Goal: Task Accomplishment & Management: Use online tool/utility

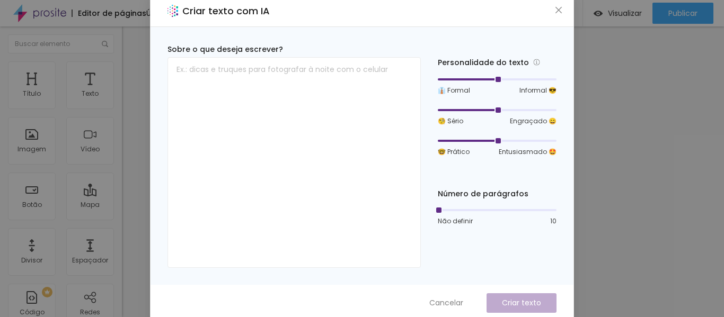
scroll to position [10, 0]
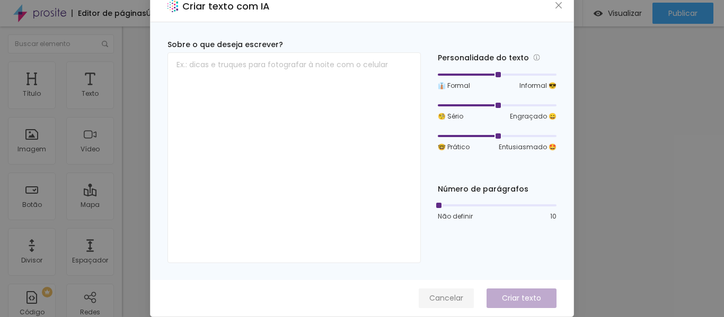
click at [440, 301] on font "Cancelar" at bounding box center [446, 298] width 34 height 11
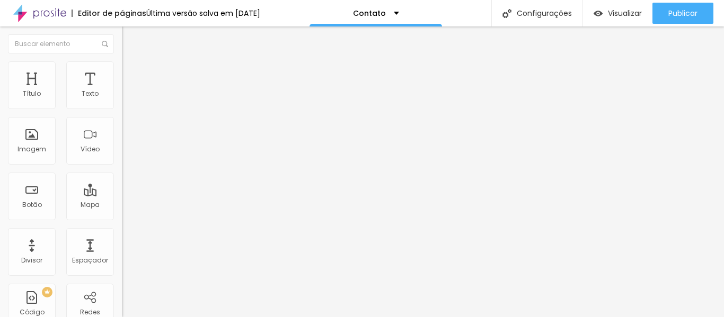
click at [131, 72] on font "Avançado" at bounding box center [148, 68] width 35 height 9
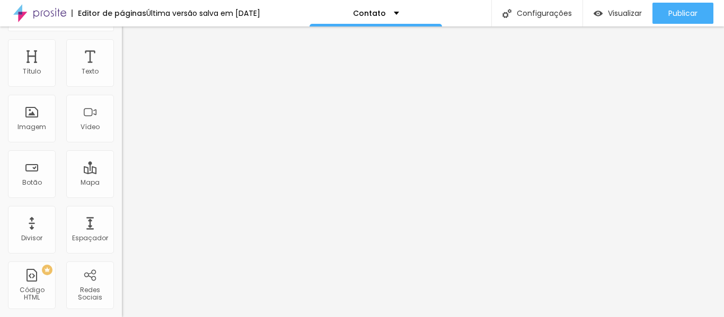
scroll to position [0, 0]
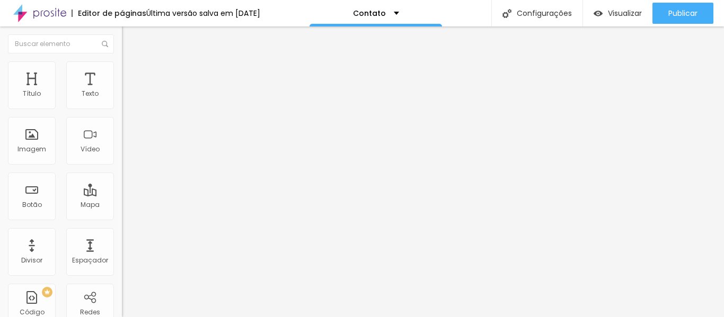
click at [131, 63] on font "Estilo" at bounding box center [139, 58] width 16 height 9
click at [130, 41] on img "button" at bounding box center [134, 38] width 8 height 8
click at [122, 75] on ul "Conteúdo Estilo Avançado" at bounding box center [183, 67] width 122 height 32
click at [131, 73] on font "Estilo" at bounding box center [139, 68] width 16 height 9
click at [122, 119] on img at bounding box center [183, 111] width 122 height 23
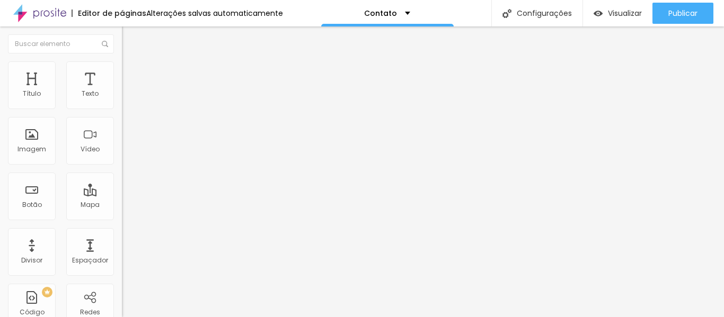
click at [126, 167] on img at bounding box center [129, 170] width 6 height 6
radio input "false"
click at [126, 167] on img at bounding box center [129, 170] width 6 height 6
radio input "false"
radio input "true"
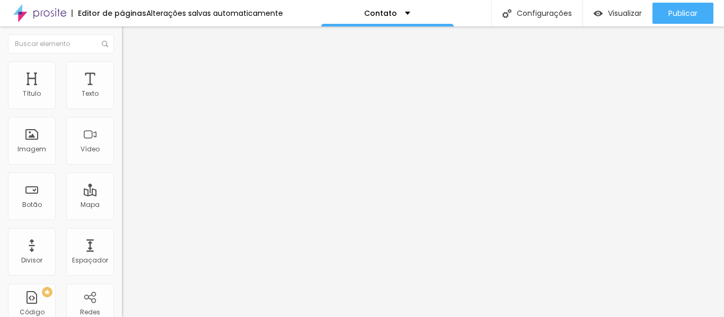
click at [126, 167] on img at bounding box center [129, 170] width 6 height 6
radio input "true"
radio input "false"
click at [126, 167] on img at bounding box center [129, 170] width 6 height 6
radio input "false"
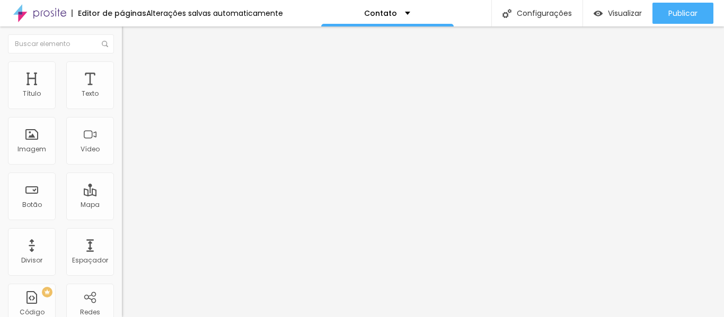
radio input "true"
type input "13"
drag, startPoint x: 36, startPoint y: 161, endPoint x: 25, endPoint y: 161, distance: 10.6
type input "13"
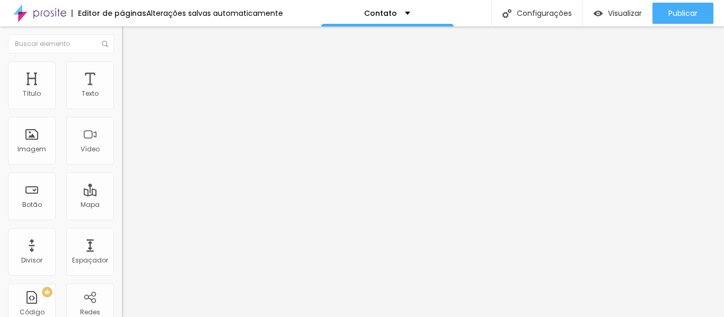
click at [122, 307] on input "range" at bounding box center [156, 311] width 68 height 8
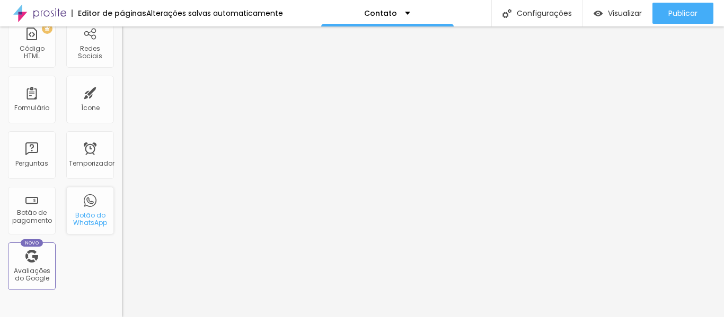
scroll to position [265, 0]
click at [86, 212] on font "Botão do WhatsApp" at bounding box center [90, 218] width 34 height 16
click at [93, 202] on div "Botão do WhatsApp" at bounding box center [90, 210] width 48 height 48
click at [81, 214] on font "Botão do WhatsApp" at bounding box center [90, 218] width 34 height 16
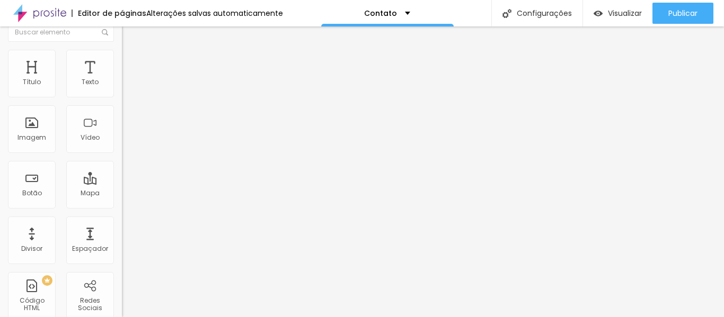
scroll to position [0, 0]
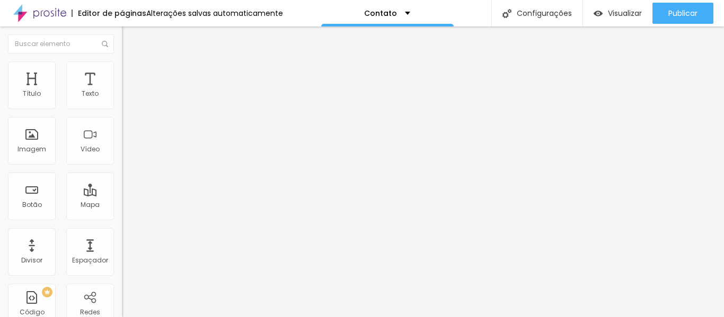
click at [122, 72] on img at bounding box center [127, 77] width 10 height 10
click at [131, 73] on font "Estilo" at bounding box center [139, 68] width 16 height 9
click at [126, 167] on img at bounding box center [129, 170] width 6 height 6
radio input "false"
radio input "true"
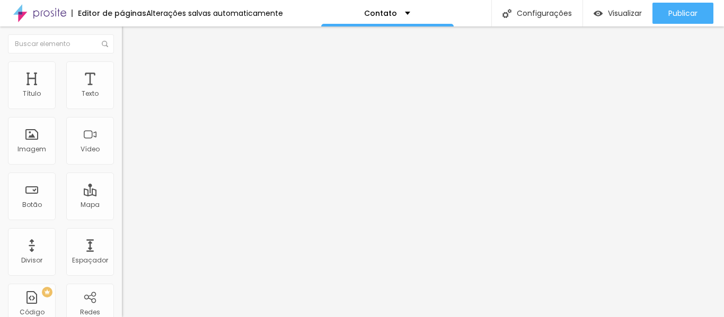
type input "13"
click at [122, 307] on input "range" at bounding box center [156, 311] width 68 height 8
click at [131, 77] on font "Avançado" at bounding box center [148, 79] width 35 height 9
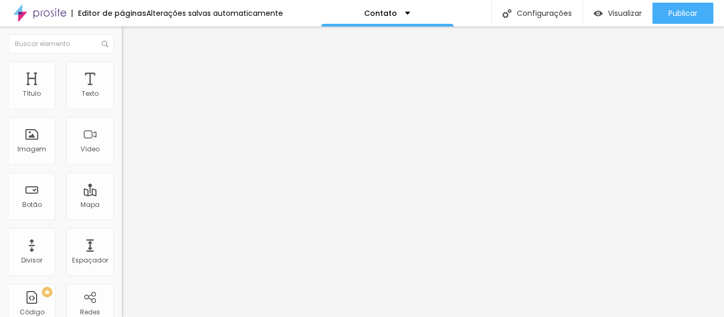
type input "11"
type input "10"
type input "9"
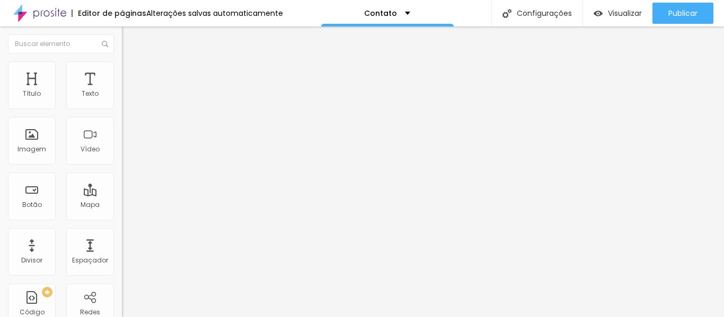
type input "9"
type input "8"
type input "7"
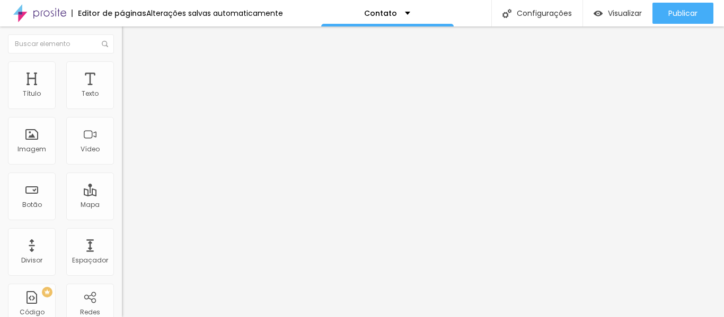
type input "6"
type input "5"
type input "3"
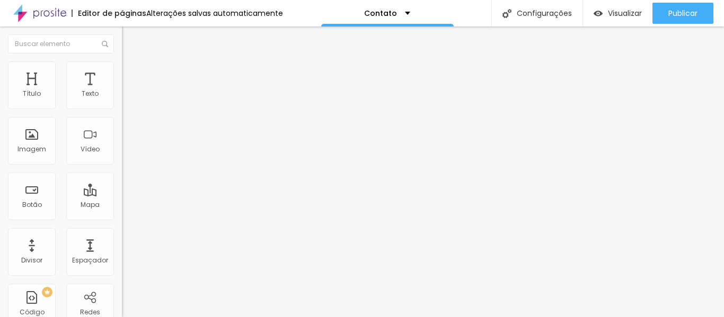
type input "3"
type input "2"
type input "1"
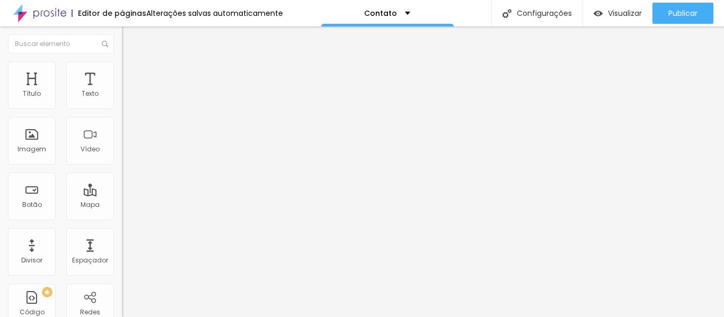
type input "0"
drag, startPoint x: 31, startPoint y: 123, endPoint x: 24, endPoint y: 125, distance: 7.5
type input "0"
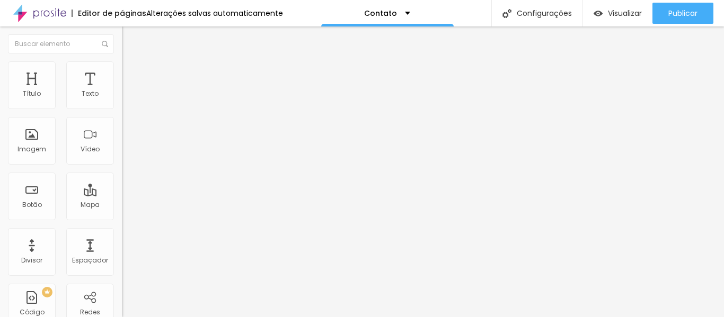
type input "8"
type input "5"
type input "2"
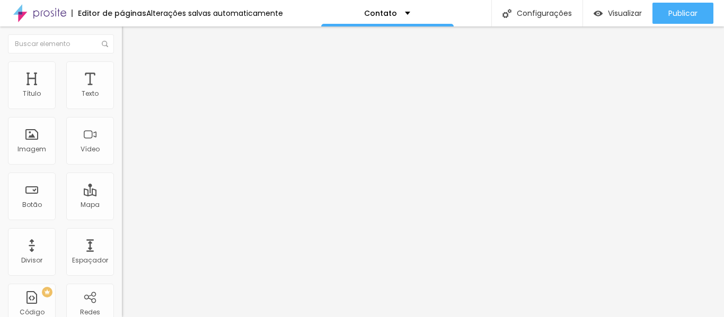
type input "2"
type input "0"
drag, startPoint x: 31, startPoint y: 104, endPoint x: 16, endPoint y: 108, distance: 14.8
click at [122, 206] on input "range" at bounding box center [156, 210] width 68 height 8
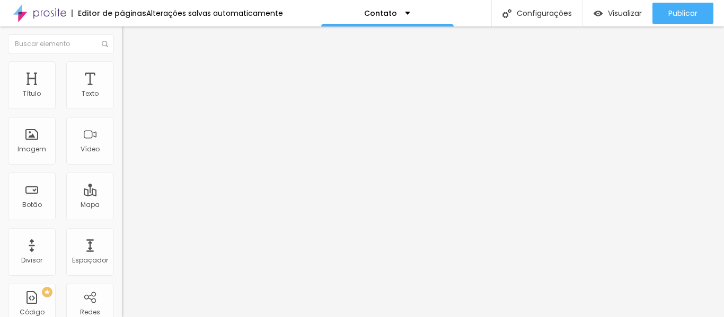
type input "1"
type input "2"
type input "4"
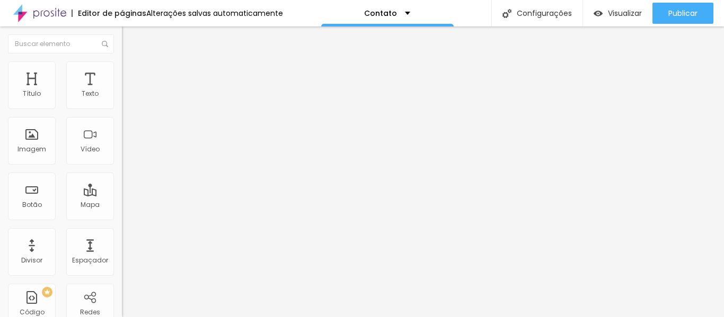
type input "4"
type input "5"
type input "6"
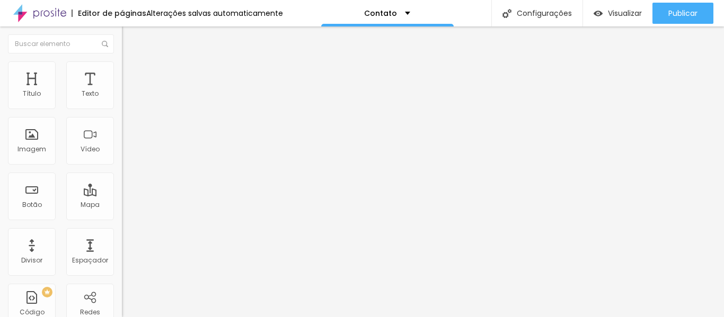
type input "7"
type input "8"
type input "10"
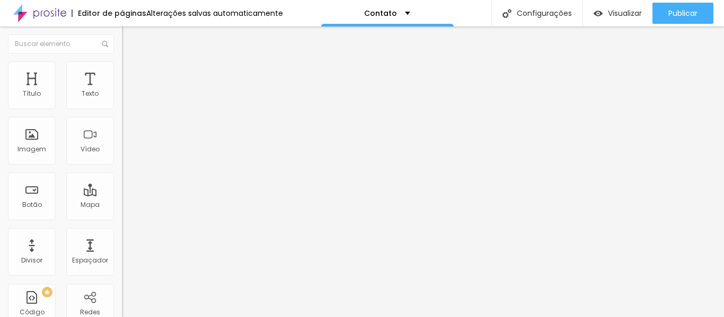
type input "10"
type input "12"
type input "13"
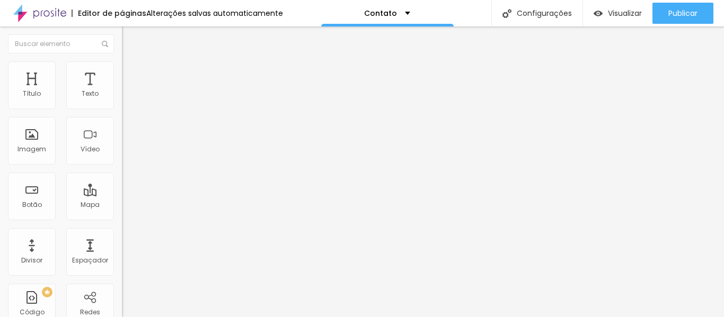
type input "12"
type input "11"
type input "10"
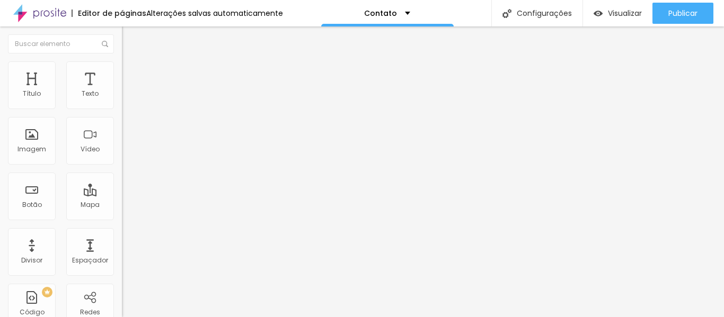
type input "10"
type input "9"
type input "8"
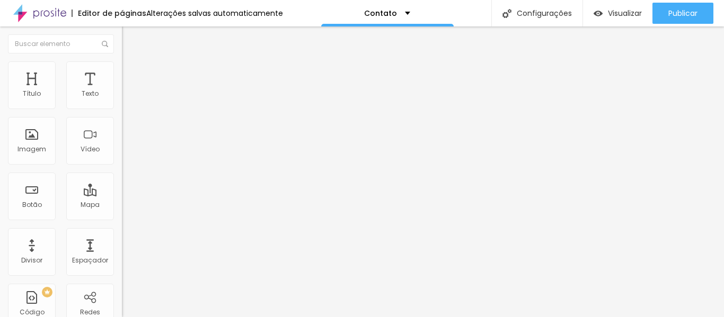
type input "8"
click at [122, 206] on input "range" at bounding box center [156, 210] width 68 height 8
click at [122, 60] on img at bounding box center [127, 56] width 10 height 10
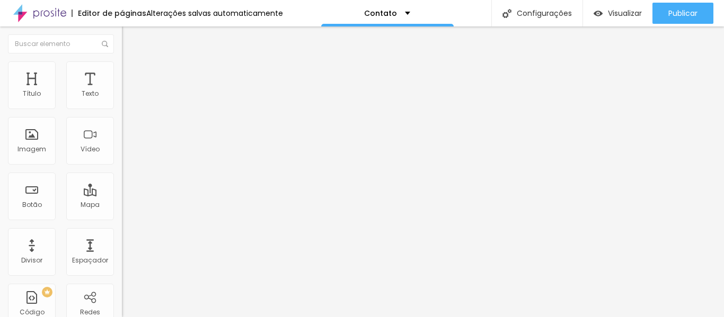
click at [122, 273] on div "Número do WhatsApp * (13)99601-1714 + 55 Texto do botão Conversar no WhatsApp M…" at bounding box center [183, 260] width 122 height 354
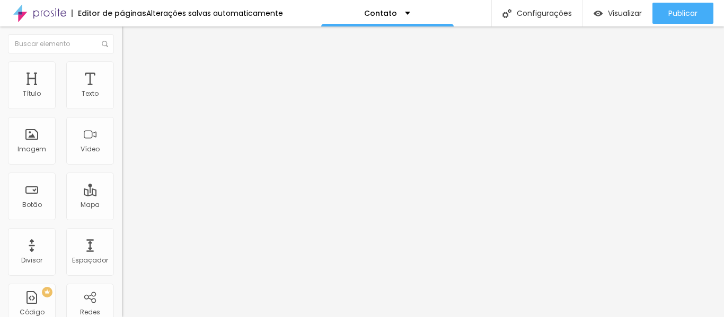
drag, startPoint x: 83, startPoint y: 183, endPoint x: 41, endPoint y: 184, distance: 41.9
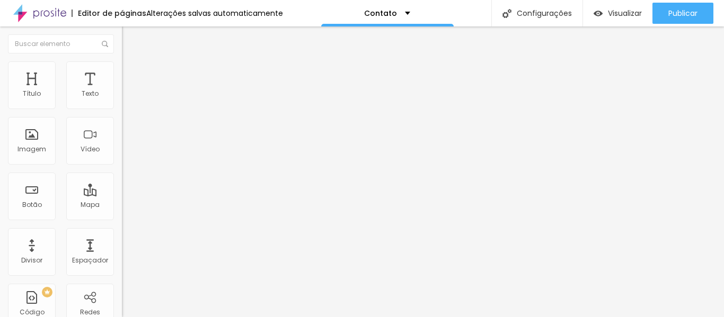
type textarea "Olá, cheguei até você pela sua página, e gostaria de mais informações."
click at [130, 36] on img "button" at bounding box center [134, 38] width 8 height 8
click at [82, 95] on font "Texto" at bounding box center [90, 93] width 17 height 9
click at [82, 91] on font "Texto" at bounding box center [90, 93] width 17 height 9
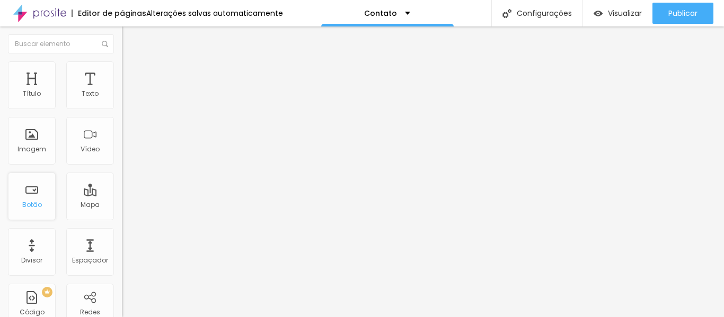
click at [39, 202] on font "Botão" at bounding box center [32, 204] width 20 height 9
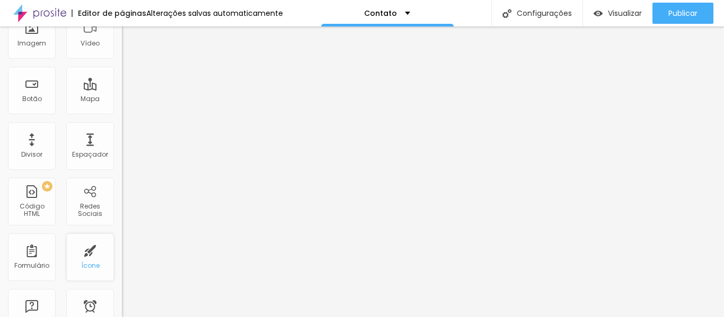
scroll to position [53, 0]
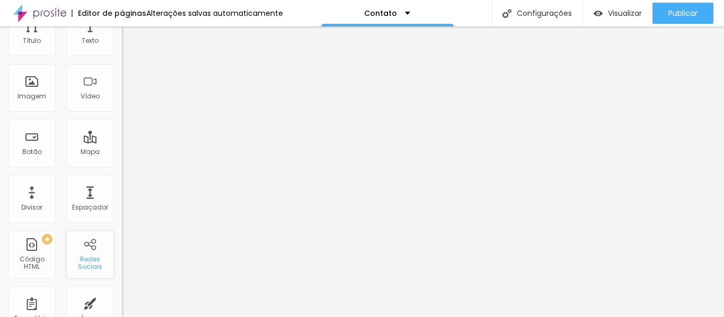
click at [82, 258] on font "Redes Sociais" at bounding box center [90, 263] width 24 height 16
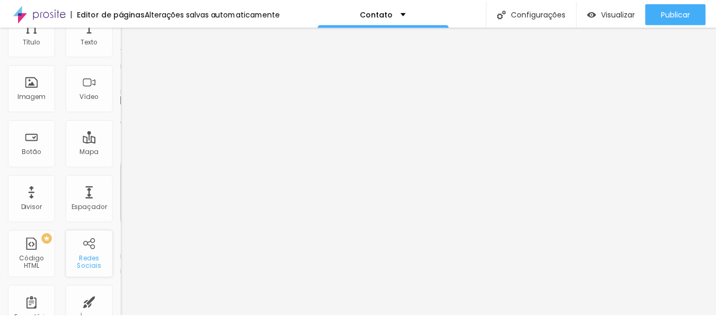
scroll to position [0, 0]
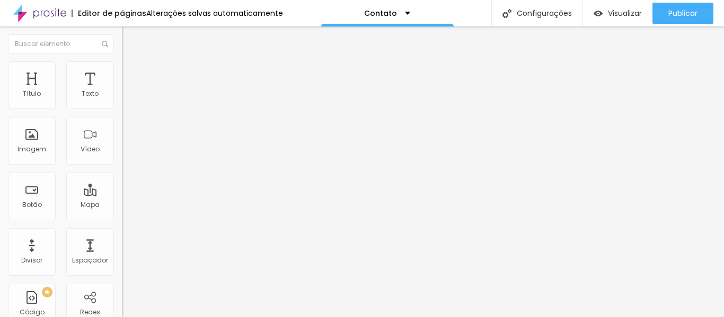
click at [122, 107] on img at bounding box center [125, 110] width 7 height 7
type input "https://"
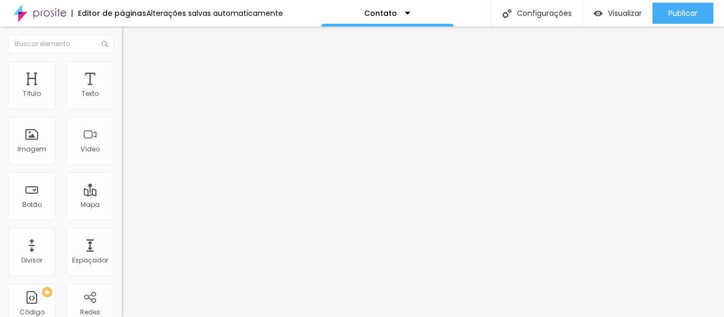
click at [131, 73] on font "Estilo" at bounding box center [139, 68] width 16 height 9
click at [122, 207] on font "DESATIVADO" at bounding box center [141, 202] width 39 height 9
click at [126, 223] on icon "button" at bounding box center [129, 222] width 6 height 6
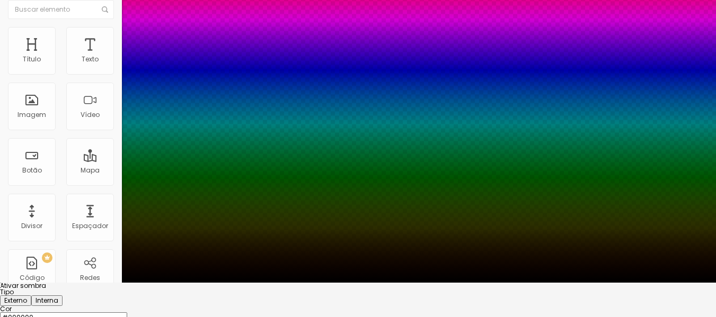
scroll to position [53, 0]
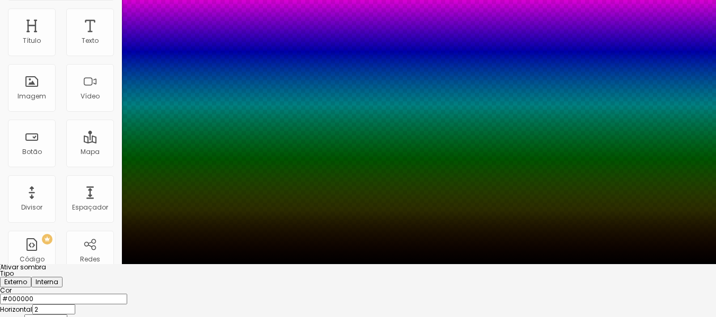
click at [189, 271] on div at bounding box center [358, 271] width 716 height 0
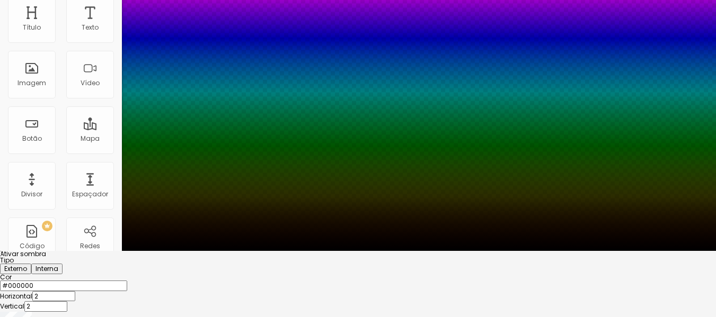
scroll to position [70, 0]
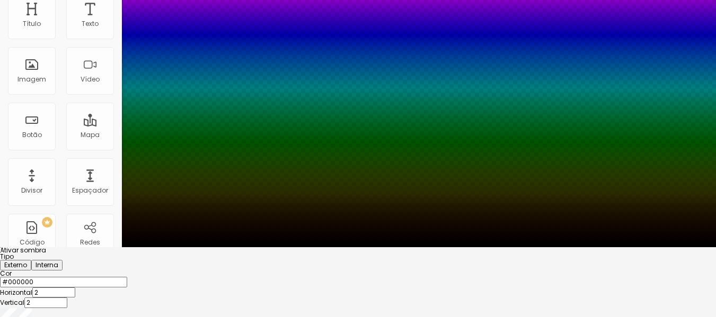
click at [685, 248] on div at bounding box center [358, 248] width 716 height 0
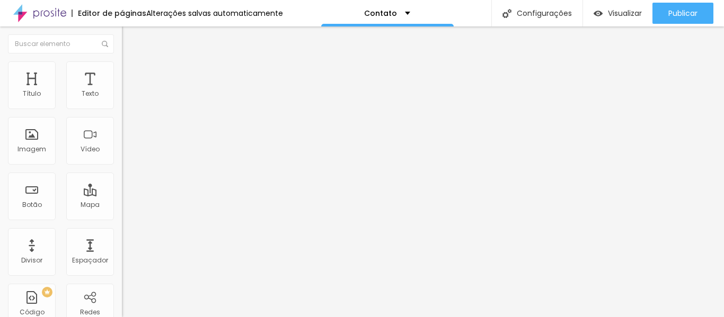
click at [122, 68] on li "Estilo" at bounding box center [183, 66] width 122 height 11
click at [122, 226] on button "button" at bounding box center [129, 223] width 15 height 11
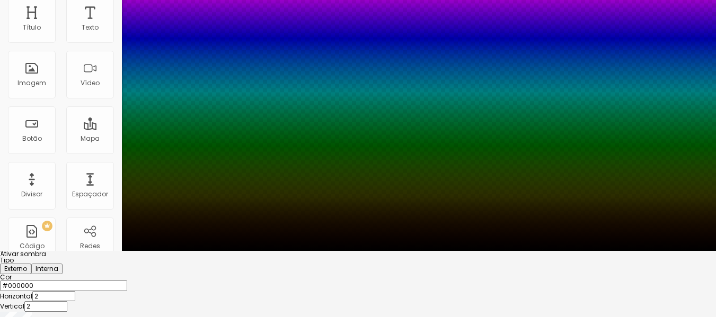
scroll to position [70, 0]
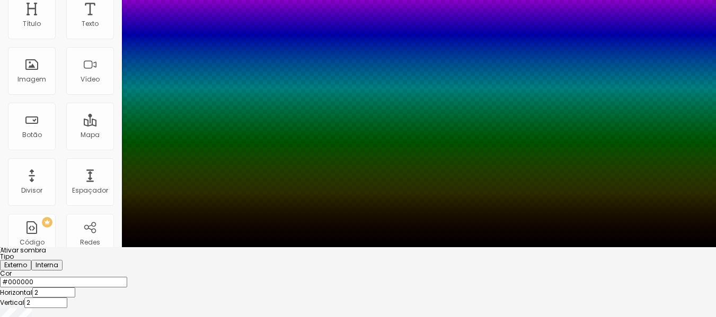
click at [58, 261] on font "Interna" at bounding box center [47, 265] width 23 height 9
click at [27, 261] on font "Externo" at bounding box center [15, 265] width 23 height 9
click at [64, 248] on div at bounding box center [358, 248] width 716 height 0
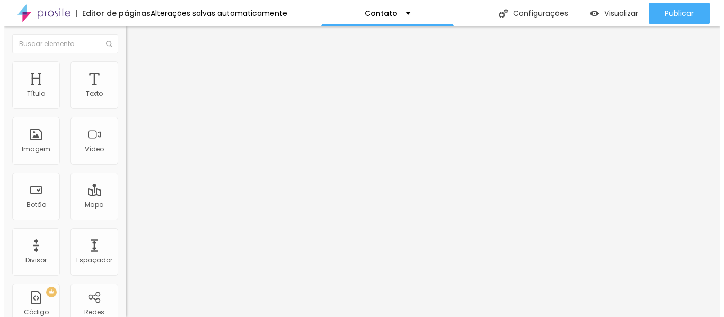
scroll to position [0, 0]
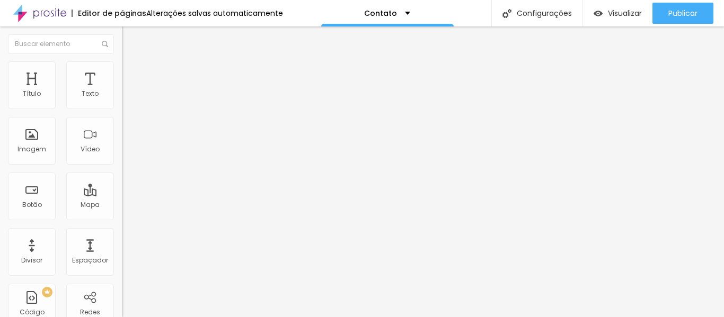
click at [122, 82] on li "Avançado" at bounding box center [183, 77] width 122 height 11
click at [122, 67] on img at bounding box center [127, 66] width 10 height 10
type input "11"
type input "12"
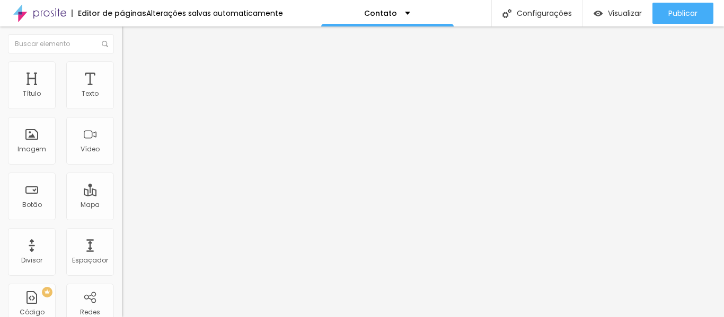
type input "12"
type input "13"
type input "12"
drag, startPoint x: 46, startPoint y: 174, endPoint x: 52, endPoint y: 174, distance: 6.9
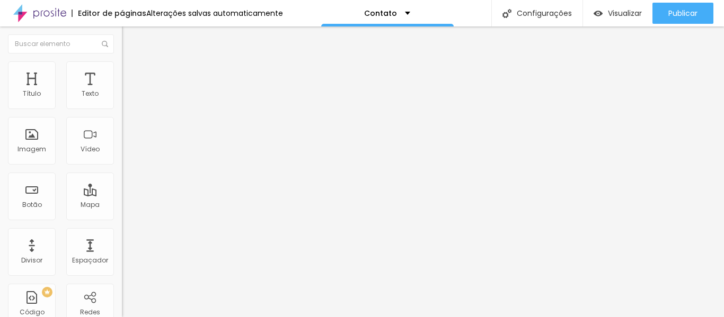
type input "12"
click at [122, 163] on input "range" at bounding box center [156, 158] width 68 height 8
click at [122, 61] on li "Conteúdo" at bounding box center [183, 56] width 122 height 11
click at [130, 37] on img "button" at bounding box center [134, 38] width 8 height 8
click at [624, 8] on font "Visualizar" at bounding box center [625, 13] width 34 height 11
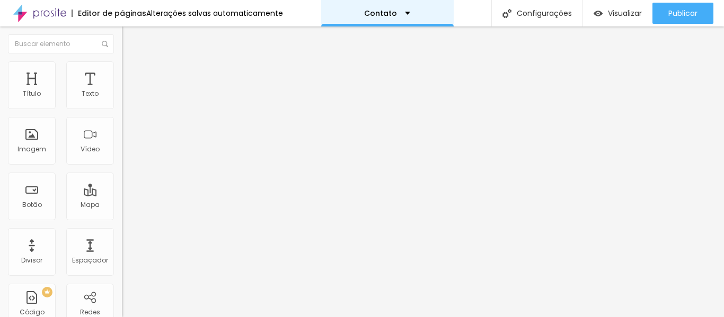
click at [402, 10] on div "Contato" at bounding box center [387, 13] width 46 height 7
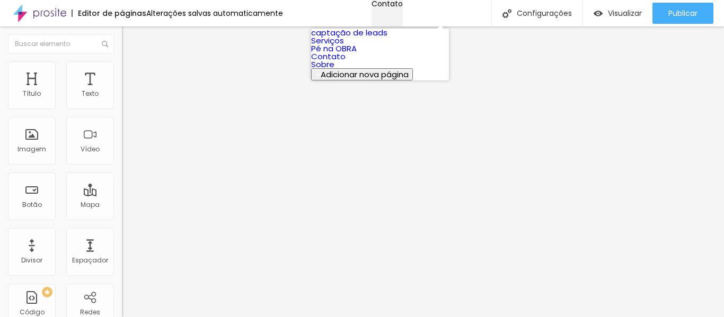
click at [402, 7] on div "Contato" at bounding box center [387, 3] width 31 height 7
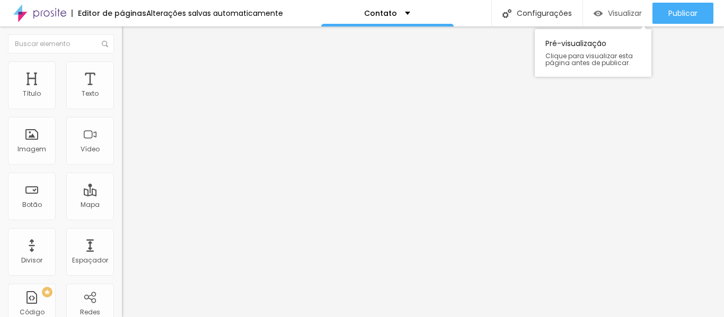
click at [600, 9] on img "button" at bounding box center [598, 13] width 9 height 9
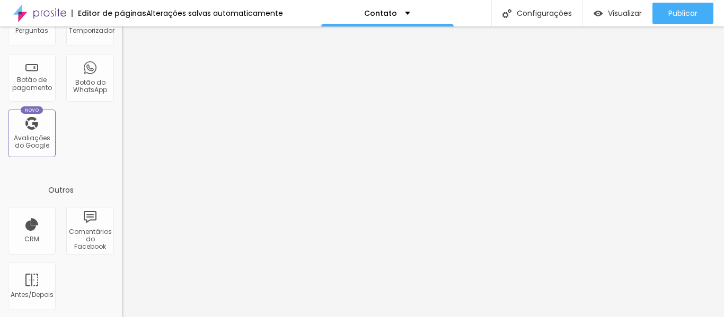
scroll to position [398, 0]
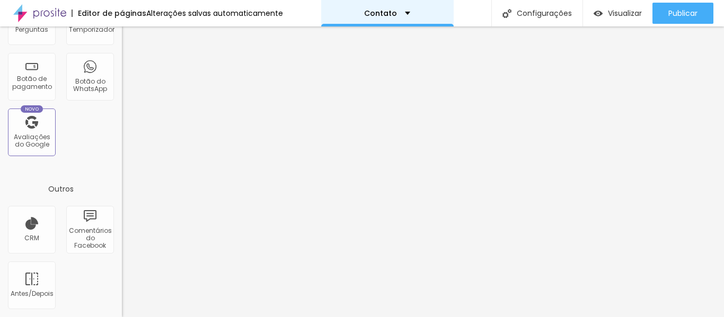
click at [384, 8] on div "Contato" at bounding box center [387, 13] width 133 height 27
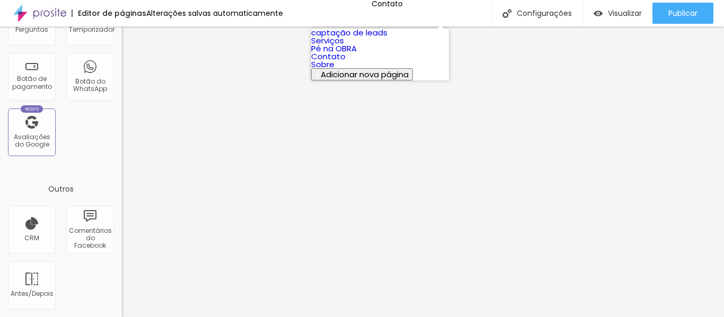
click at [334, 70] on link "Sobre" at bounding box center [322, 64] width 23 height 11
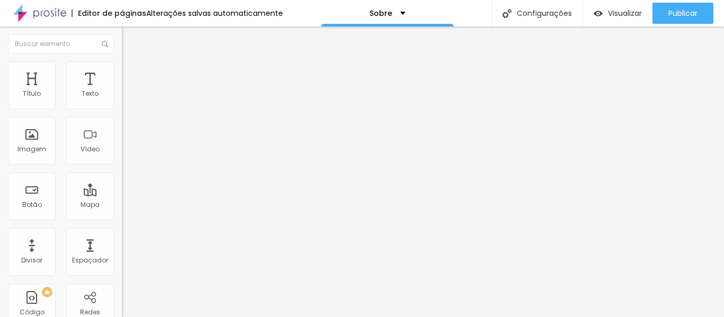
drag, startPoint x: 65, startPoint y: 74, endPoint x: 83, endPoint y: 72, distance: 17.6
click at [131, 73] on font "Estilo" at bounding box center [139, 68] width 16 height 9
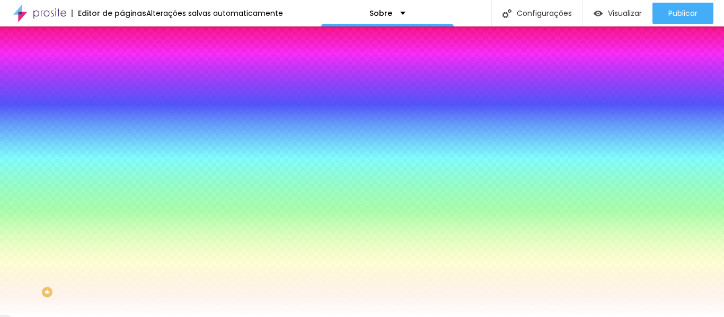
click at [131, 75] on font "Avançado" at bounding box center [148, 79] width 35 height 9
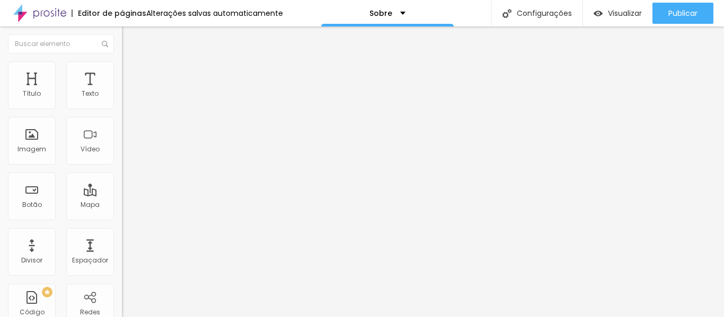
click at [131, 73] on font "Estilo" at bounding box center [139, 68] width 16 height 9
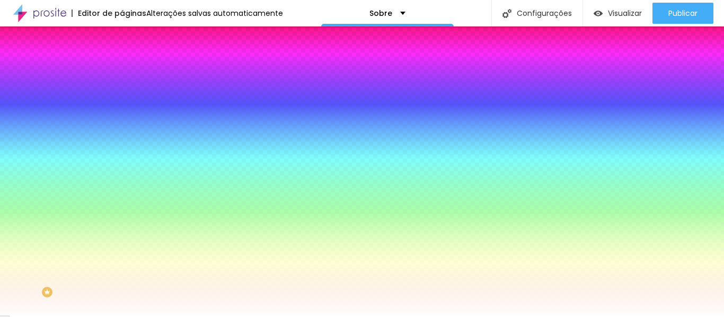
click at [126, 140] on img at bounding box center [129, 143] width 6 height 6
radio input "false"
click at [126, 140] on img at bounding box center [129, 143] width 6 height 6
radio input "false"
radio input "true"
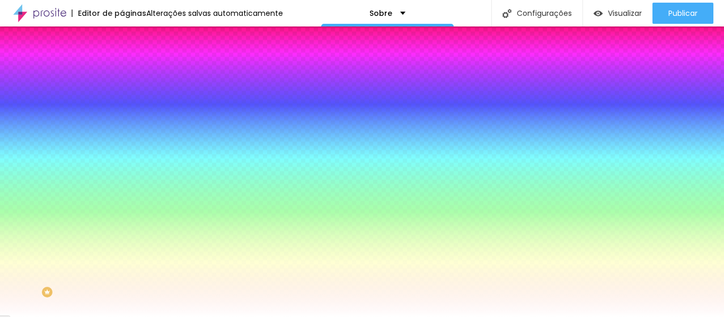
click at [126, 140] on img at bounding box center [129, 143] width 6 height 6
radio input "true"
radio input "false"
click at [122, 60] on img at bounding box center [127, 56] width 10 height 10
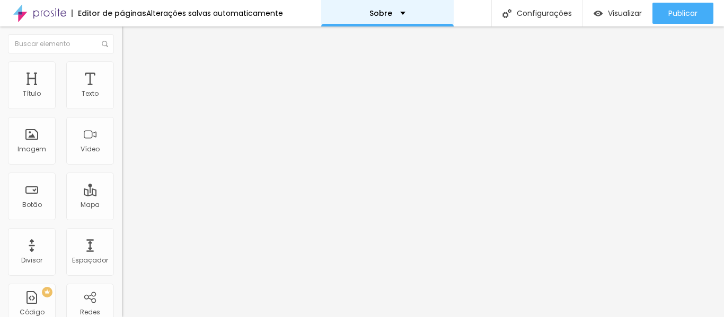
click at [390, 19] on div "Sobre" at bounding box center [387, 13] width 133 height 27
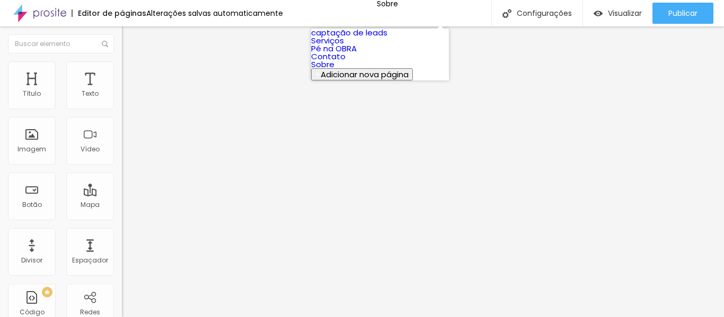
click at [346, 62] on link "Contato" at bounding box center [328, 56] width 34 height 11
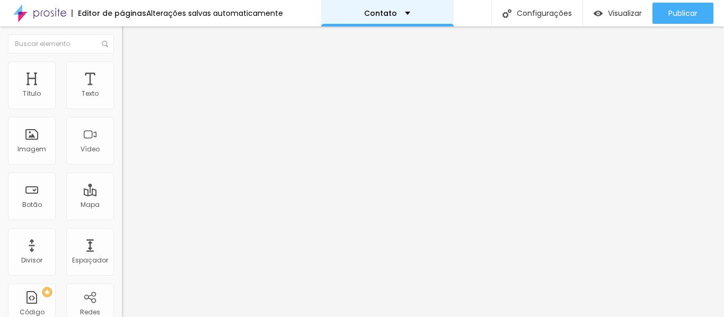
click at [368, 16] on font "Contato" at bounding box center [380, 13] width 33 height 11
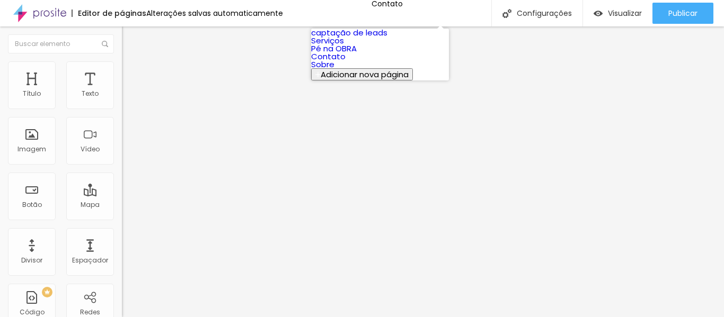
click at [344, 46] on link "Serviços" at bounding box center [327, 40] width 33 height 11
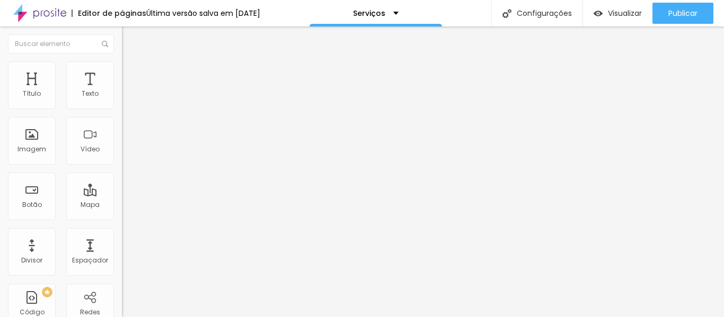
click at [131, 73] on font "Estilo" at bounding box center [139, 68] width 16 height 9
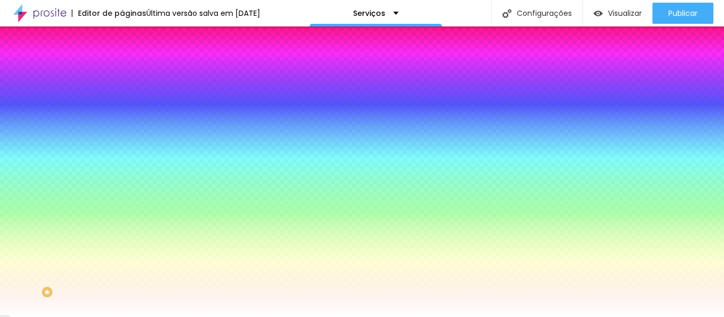
type input "7"
type input "21"
type input "49"
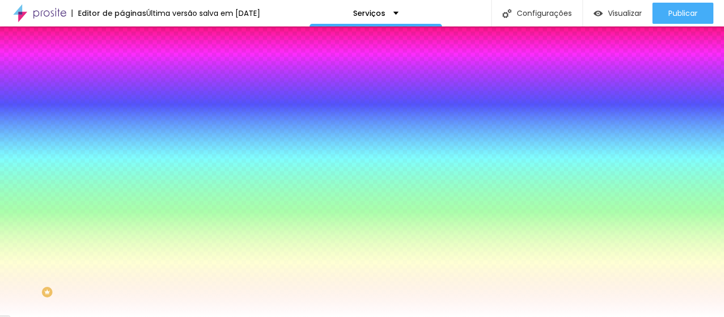
type input "49"
type input "58"
type input "63"
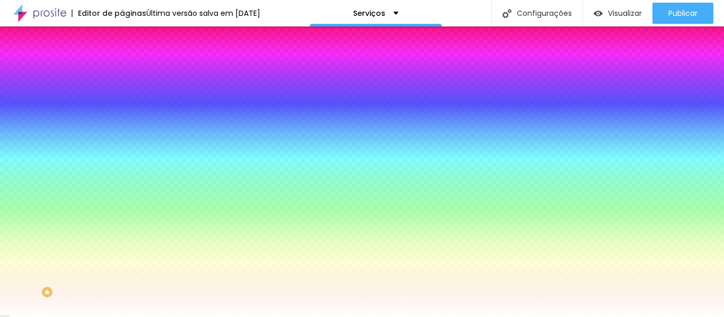
type input "69"
type input "76"
type input "79"
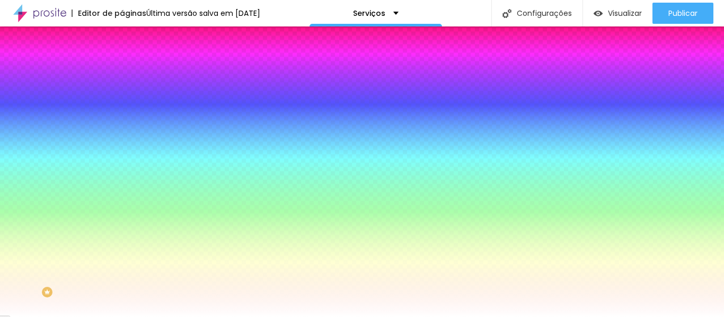
type input "79"
type input "64"
type input "46"
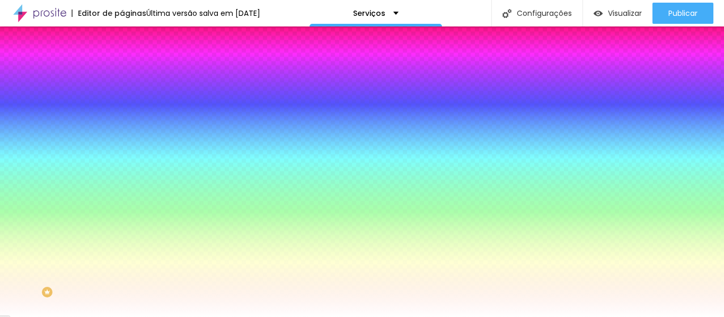
type input "30"
type input "15"
type input "10"
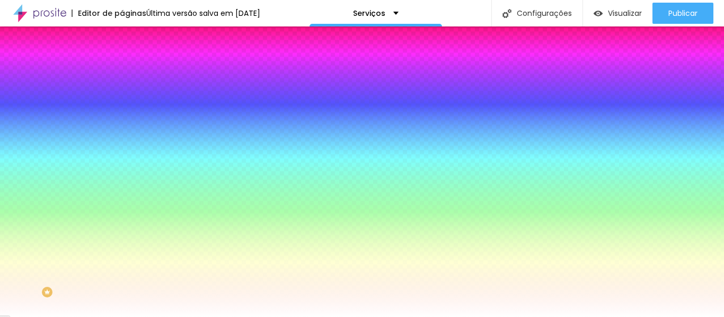
type input "10"
type input "7"
type input "5"
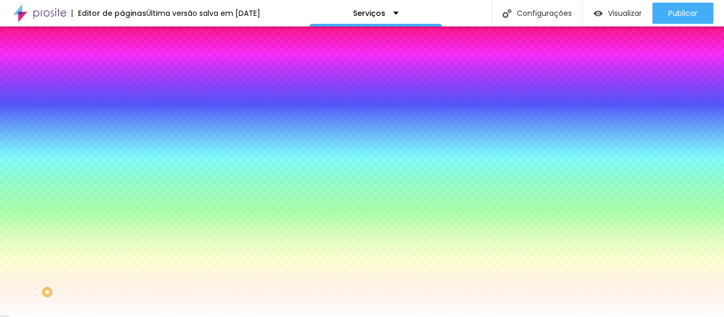
type input "3"
click at [122, 235] on input "range" at bounding box center [156, 239] width 68 height 8
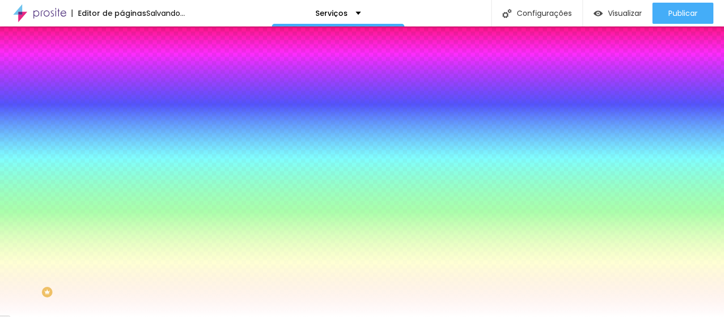
type input "5"
type input "11"
type input "18"
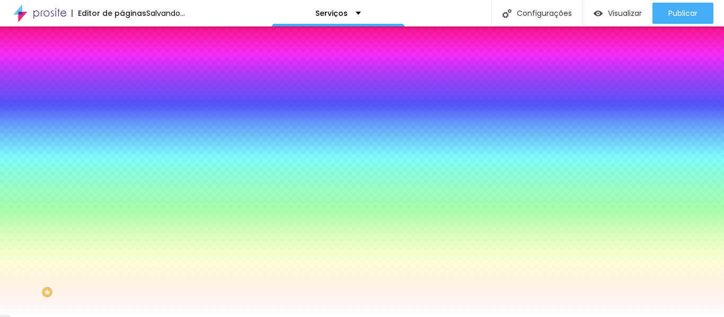
type input "18"
type input "25"
type input "38"
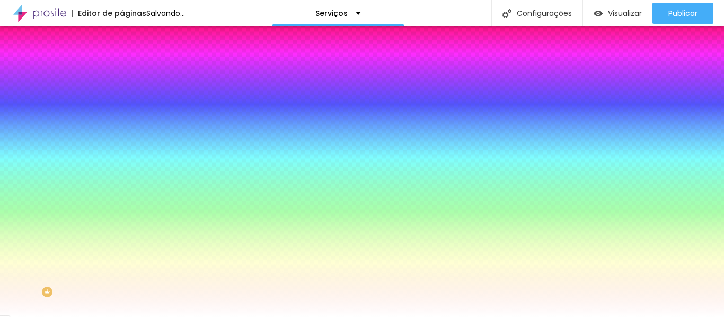
type input "51"
type input "54"
type input "56"
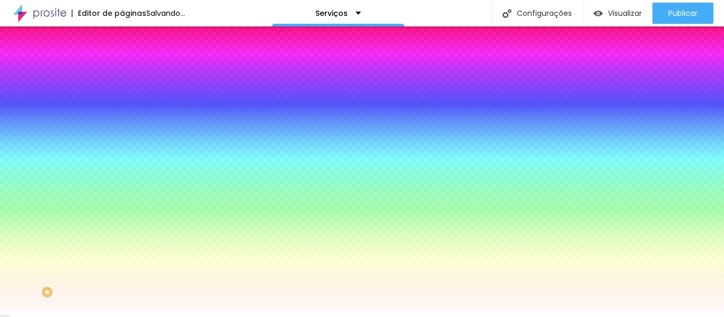
type input "56"
drag, startPoint x: 26, startPoint y: 131, endPoint x: 43, endPoint y: 127, distance: 17.6
click at [122, 235] on input "range" at bounding box center [156, 239] width 68 height 8
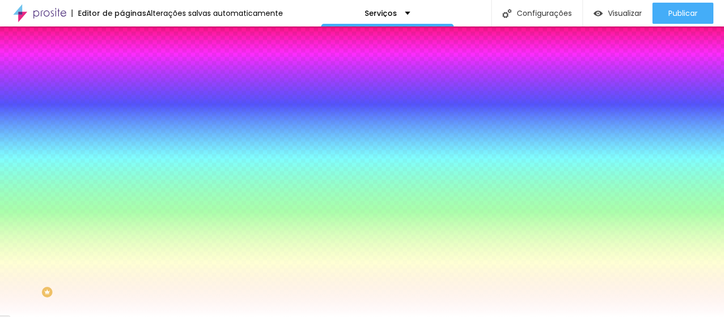
type input "53"
type input "48"
type input "39"
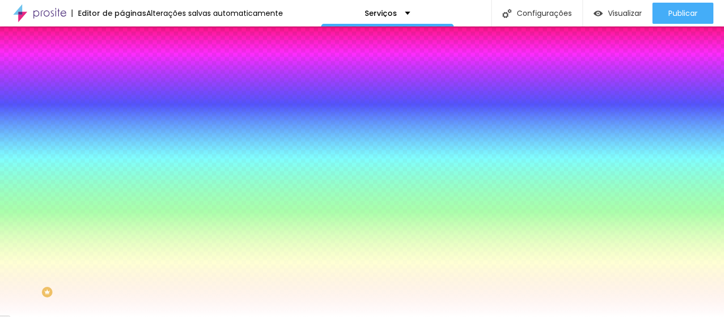
type input "39"
type input "31"
type input "23"
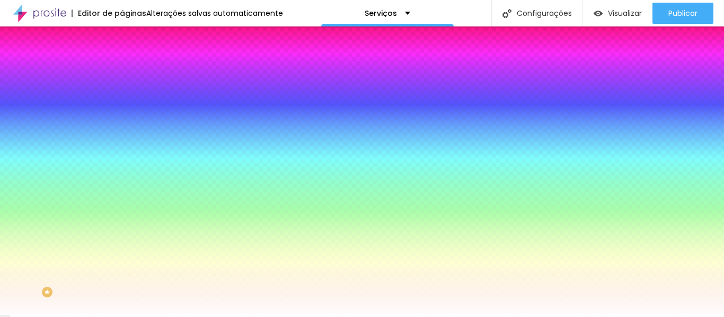
type input "10"
type input "0"
drag, startPoint x: 44, startPoint y: 127, endPoint x: 11, endPoint y: 128, distance: 33.4
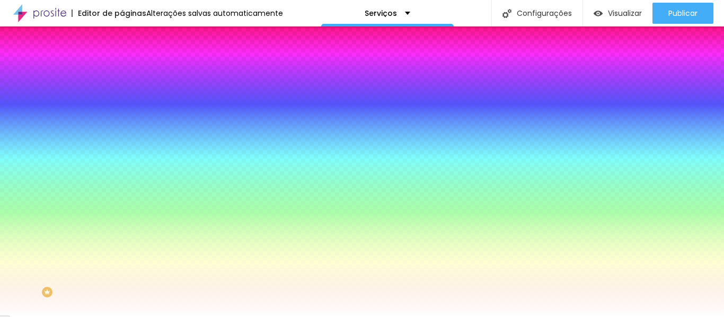
type input "0"
click at [122, 235] on input "range" at bounding box center [156, 239] width 68 height 8
click at [122, 72] on li "Avançado" at bounding box center [183, 77] width 122 height 11
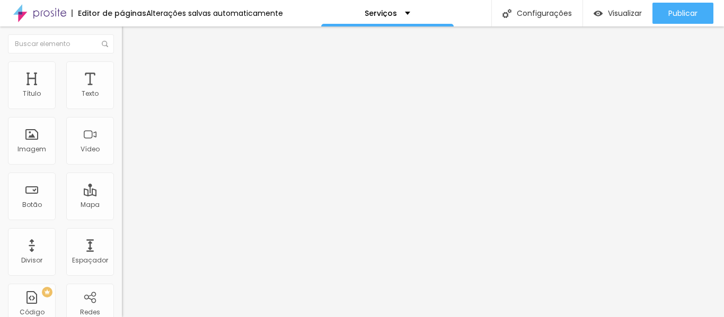
click at [131, 73] on font "Estilo" at bounding box center [139, 68] width 16 height 9
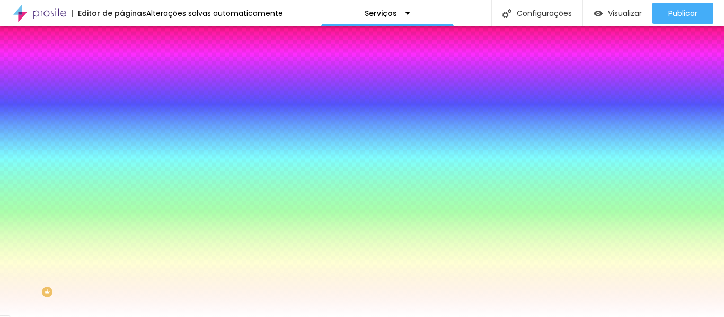
click at [131, 63] on font "Conteúdo" at bounding box center [147, 58] width 33 height 9
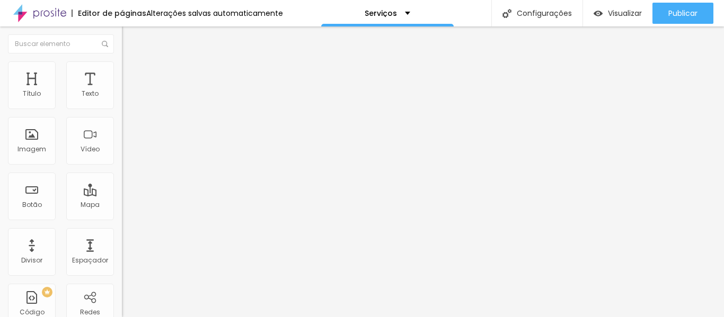
click at [122, 68] on img at bounding box center [127, 66] width 10 height 10
click at [130, 35] on img "button" at bounding box center [134, 38] width 8 height 8
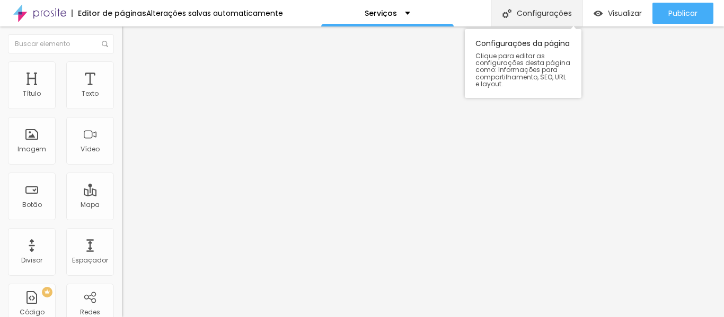
click at [542, 13] on font "Configurações" at bounding box center [544, 13] width 55 height 11
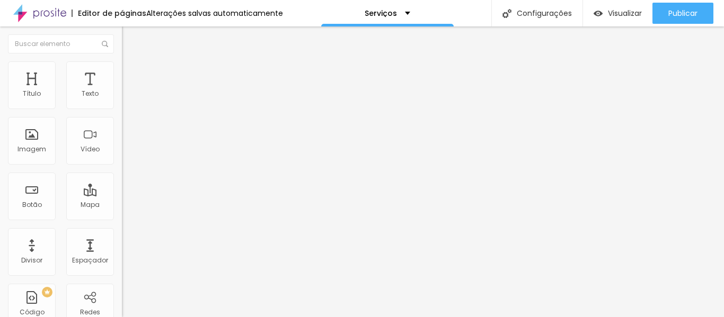
scroll to position [0, 0]
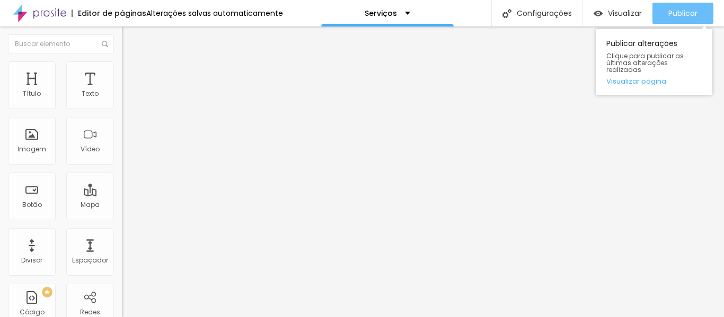
click at [681, 12] on font "Publicar" at bounding box center [682, 13] width 29 height 11
click at [636, 76] on font "Visualizar página" at bounding box center [636, 81] width 60 height 10
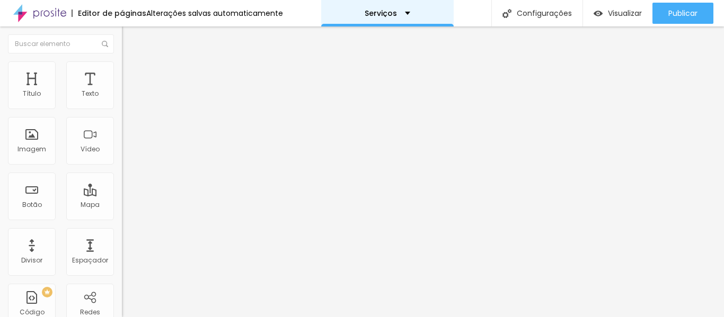
click at [365, 14] on font "Serviços" at bounding box center [381, 13] width 32 height 11
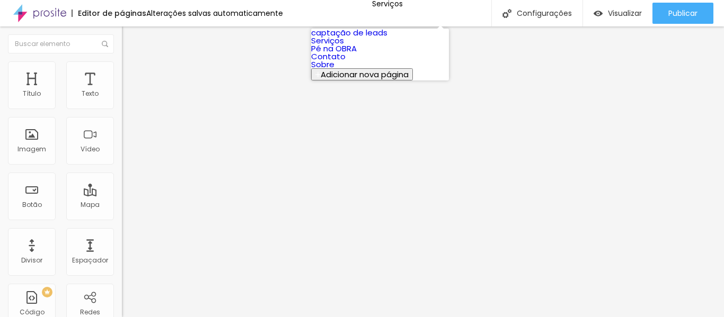
click at [346, 62] on link "Contato" at bounding box center [328, 56] width 34 height 11
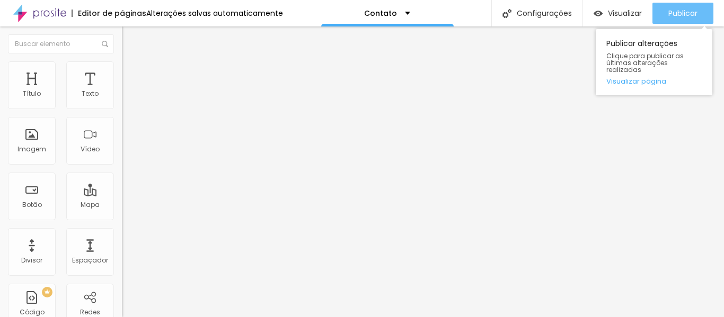
click at [680, 15] on font "Publicar" at bounding box center [682, 13] width 29 height 11
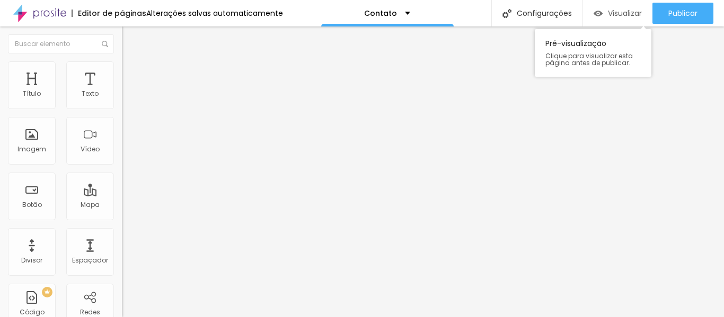
click at [597, 11] on img "button" at bounding box center [598, 13] width 9 height 9
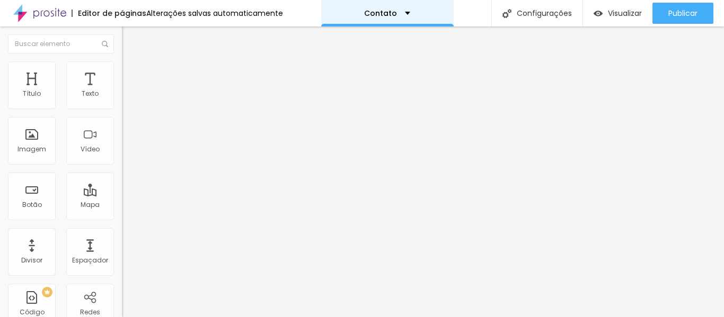
click at [390, 13] on font "Contato" at bounding box center [380, 13] width 33 height 11
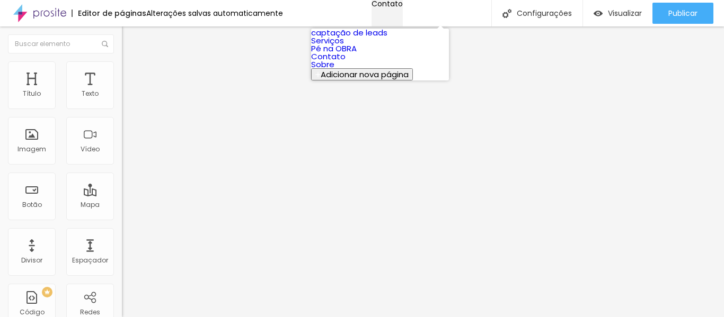
drag, startPoint x: 391, startPoint y: 21, endPoint x: 419, endPoint y: 2, distance: 33.7
click at [392, 7] on div "Contato" at bounding box center [387, 3] width 31 height 7
